Goal: Information Seeking & Learning: Understand process/instructions

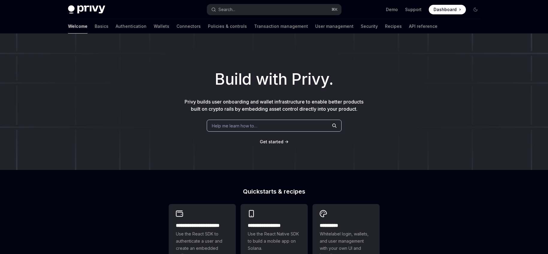
scroll to position [110, 0]
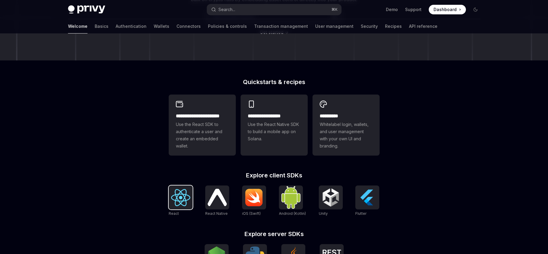
click at [180, 200] on img at bounding box center [180, 197] width 19 height 17
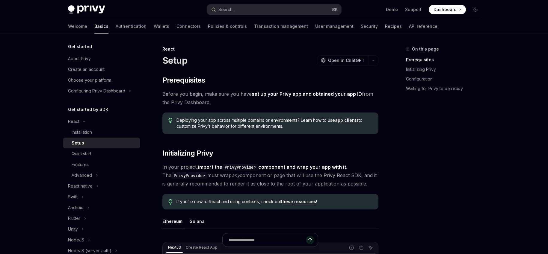
click at [116, 25] on link "Authentication" at bounding box center [131, 26] width 31 height 14
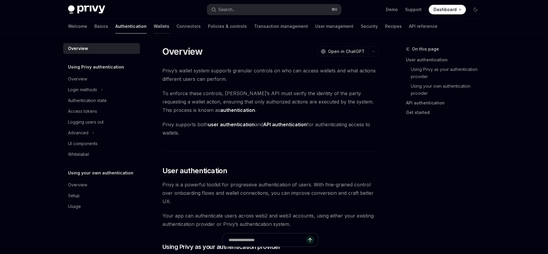
click at [154, 24] on link "Wallets" at bounding box center [162, 26] width 16 height 14
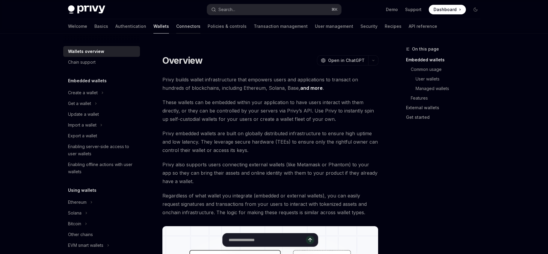
click at [176, 26] on link "Connectors" at bounding box center [188, 26] width 24 height 14
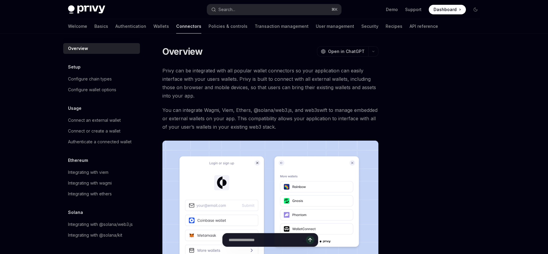
scroll to position [6, 0]
click at [115, 23] on link "Authentication" at bounding box center [130, 26] width 31 height 14
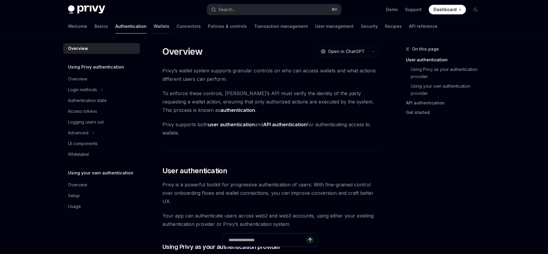
click at [154, 26] on link "Wallets" at bounding box center [162, 26] width 16 height 14
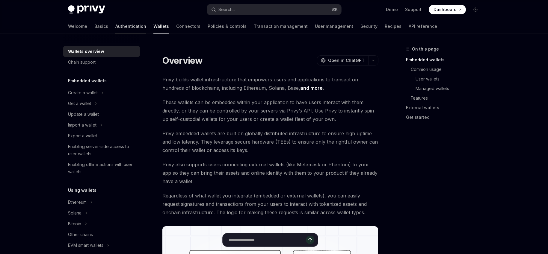
click at [115, 27] on link "Authentication" at bounding box center [130, 26] width 31 height 14
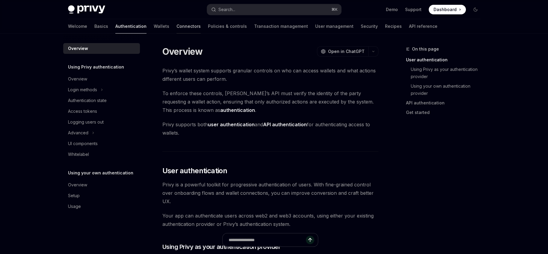
click at [177, 20] on link "Connectors" at bounding box center [189, 26] width 24 height 14
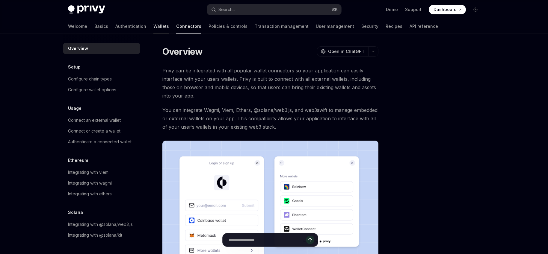
click at [153, 29] on link "Wallets" at bounding box center [161, 26] width 16 height 14
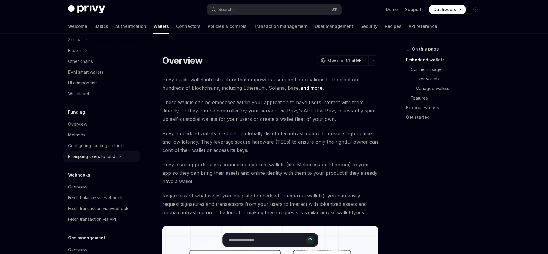
scroll to position [229, 0]
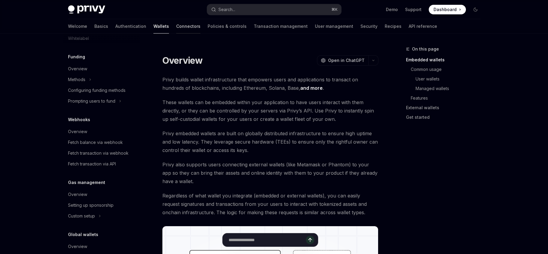
click at [176, 25] on link "Connectors" at bounding box center [188, 26] width 24 height 14
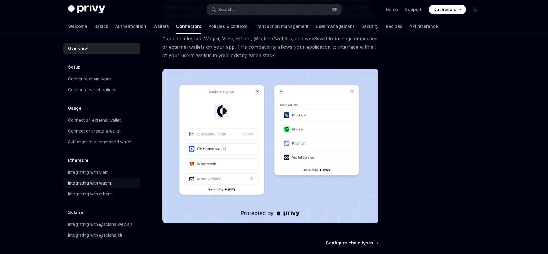
scroll to position [94, 0]
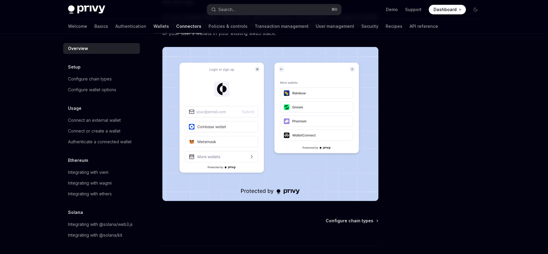
click at [153, 25] on link "Wallets" at bounding box center [161, 26] width 16 height 14
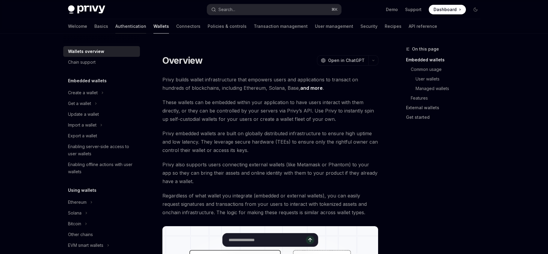
click at [115, 27] on link "Authentication" at bounding box center [130, 26] width 31 height 14
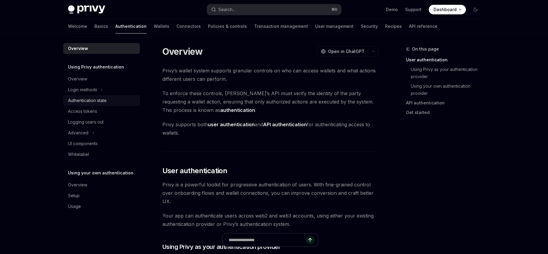
click at [94, 103] on div "Authentication state" at bounding box center [87, 100] width 39 height 7
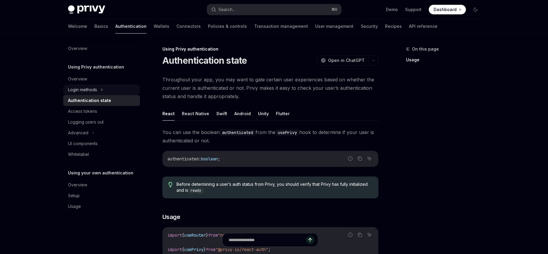
click at [89, 89] on div "Login methods" at bounding box center [82, 89] width 29 height 7
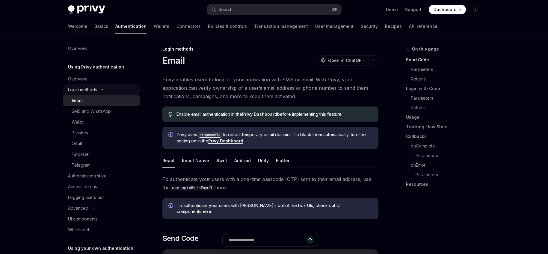
click at [88, 90] on div "Login methods" at bounding box center [82, 89] width 29 height 7
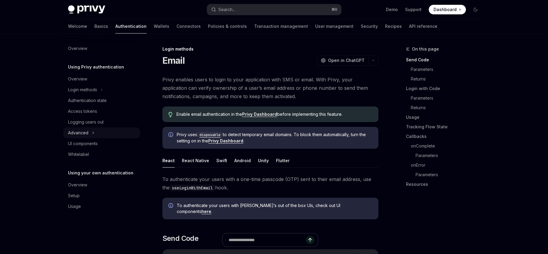
click at [90, 134] on button "Advanced" at bounding box center [101, 133] width 77 height 11
click at [90, 134] on icon at bounding box center [93, 133] width 7 height 2
click at [94, 27] on link "Basics" at bounding box center [101, 26] width 14 height 14
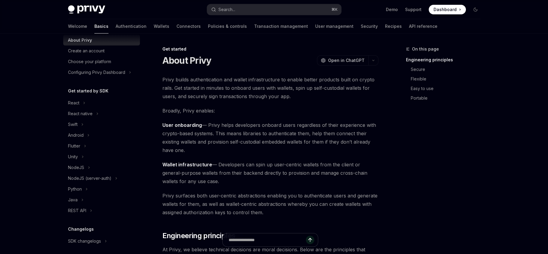
scroll to position [53, 0]
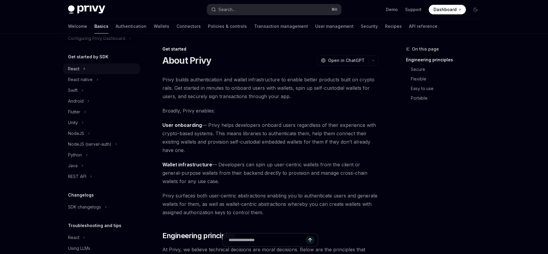
click at [84, 67] on icon at bounding box center [84, 68] width 2 height 7
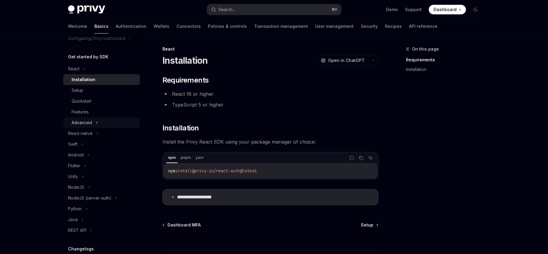
click at [87, 120] on div "Advanced" at bounding box center [82, 122] width 20 height 7
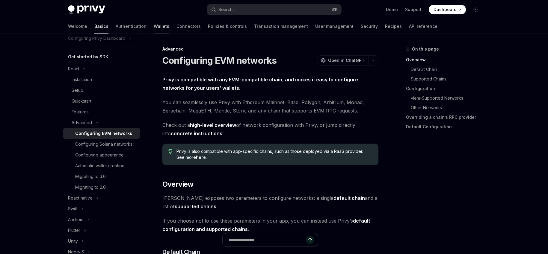
click at [154, 26] on link "Wallets" at bounding box center [162, 26] width 16 height 14
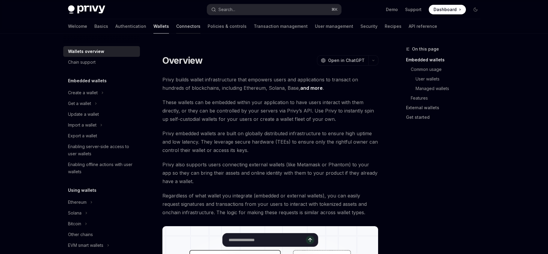
click at [176, 25] on link "Connectors" at bounding box center [188, 26] width 24 height 14
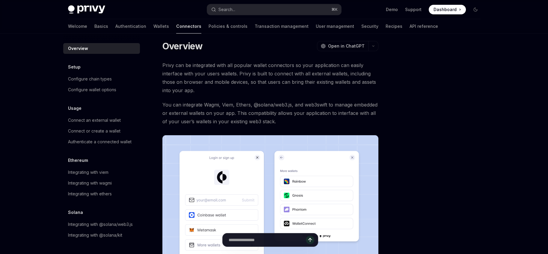
scroll to position [13, 0]
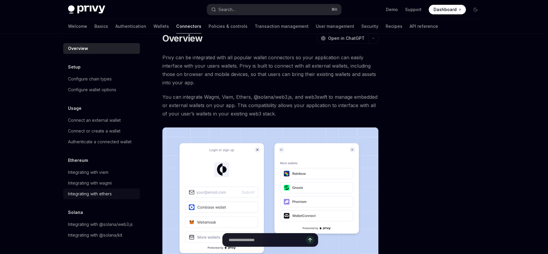
click at [99, 191] on div "Integrating with ethers" at bounding box center [90, 194] width 44 height 7
type textarea "*"
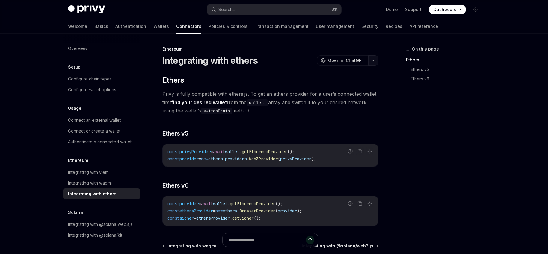
click at [375, 59] on button "button" at bounding box center [373, 60] width 10 height 10
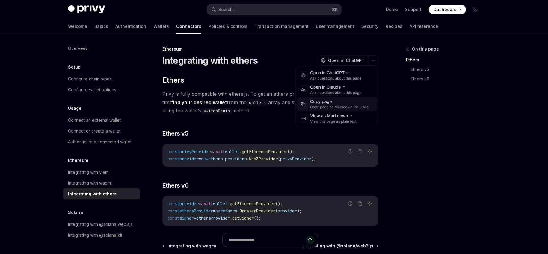
click at [328, 106] on div "Copy page as Markdown for LLMs" at bounding box center [339, 107] width 58 height 5
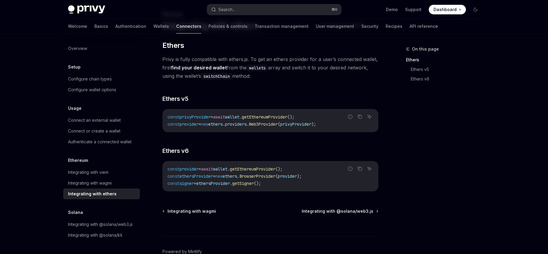
scroll to position [22, 0]
